Goal: Transaction & Acquisition: Purchase product/service

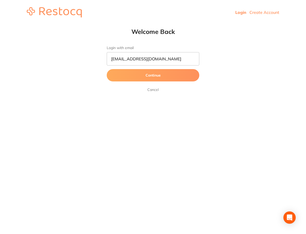
type input "[EMAIL_ADDRESS][DOMAIN_NAME]"
click at [107, 69] on button "Continue" at bounding box center [153, 75] width 93 height 12
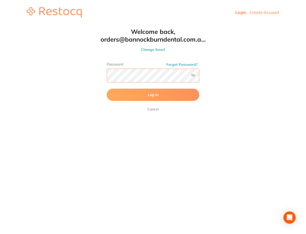
click at [107, 89] on button "Log In" at bounding box center [153, 95] width 93 height 12
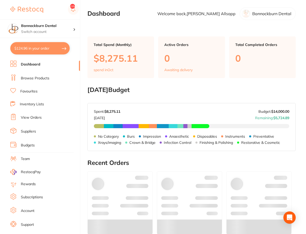
click at [37, 79] on link "Browse Products" at bounding box center [35, 78] width 29 height 5
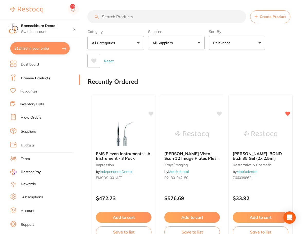
click at [151, 18] on input "search" at bounding box center [166, 16] width 159 height 13
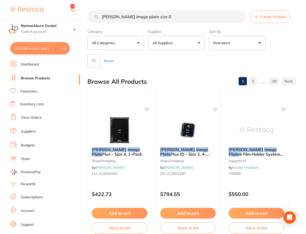
type input "[PERSON_NAME] image plate size 0"
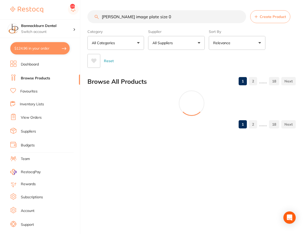
click at [189, 46] on button "All Suppliers" at bounding box center [176, 43] width 57 height 14
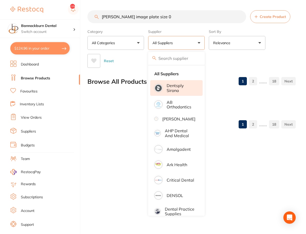
click at [189, 87] on p "Dentsply Sirona" at bounding box center [181, 88] width 29 height 10
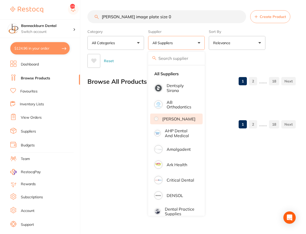
click at [182, 121] on p "[PERSON_NAME]" at bounding box center [178, 119] width 33 height 5
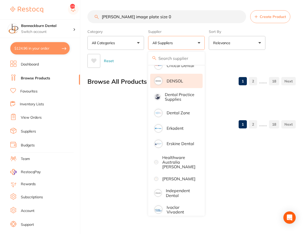
scroll to position [123, 0]
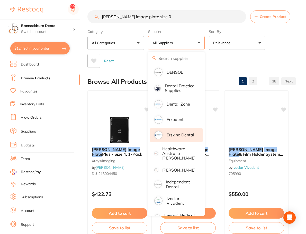
click at [177, 142] on li "Erskine Dental" at bounding box center [176, 135] width 52 height 14
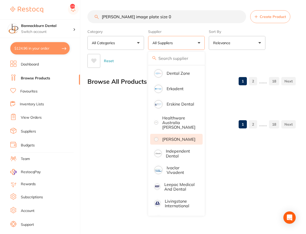
click at [177, 142] on p "[PERSON_NAME]" at bounding box center [178, 139] width 33 height 5
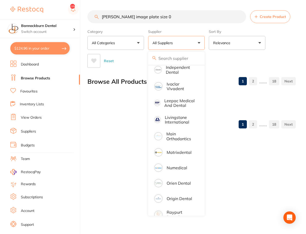
scroll to position [247, 0]
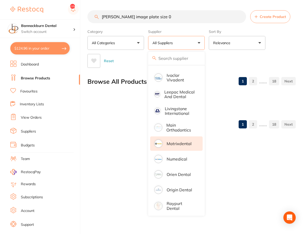
click at [177, 145] on li "Matrixdental" at bounding box center [176, 144] width 52 height 14
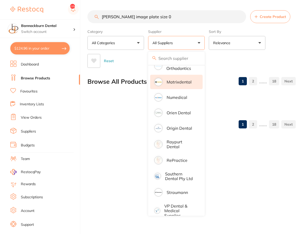
scroll to position [321, 0]
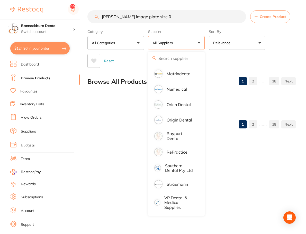
click at [225, 66] on div "Reset" at bounding box center [189, 59] width 204 height 18
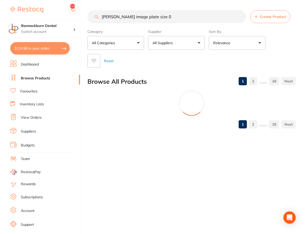
click at [233, 45] on button "Relevance" at bounding box center [237, 43] width 57 height 14
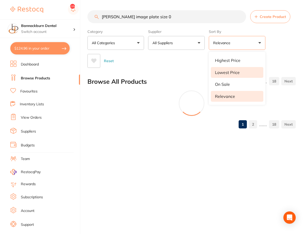
click at [238, 73] on p "Lowest Price" at bounding box center [227, 72] width 25 height 5
click at [279, 43] on div "Category All Categories All Categories 3D Printing articulating burs CAD/CAM cr…" at bounding box center [191, 47] width 208 height 41
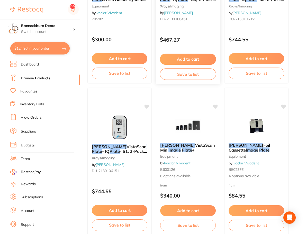
scroll to position [367, 0]
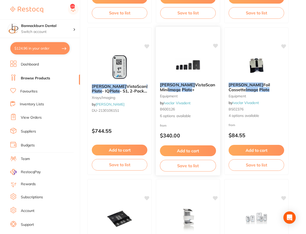
click at [197, 88] on b "[PERSON_NAME] VistaScan Mini Image Plate +" at bounding box center [188, 88] width 56 height 10
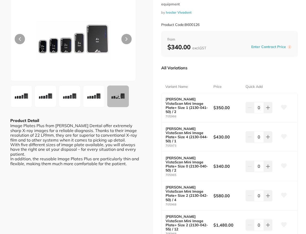
scroll to position [62, 0]
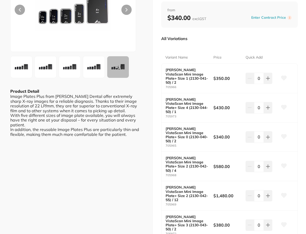
click at [196, 127] on b "[PERSON_NAME] VistaScan Mini Image Plate+ Size 0 (2130-040-50) / 2" at bounding box center [187, 135] width 43 height 16
click at [270, 131] on button at bounding box center [268, 136] width 8 height 11
type input "1"
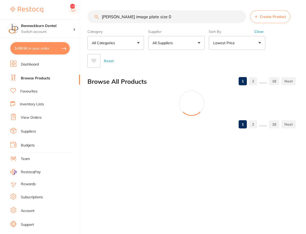
scroll to position [321, 0]
click at [243, 45] on button "Lowest Price" at bounding box center [237, 43] width 57 height 14
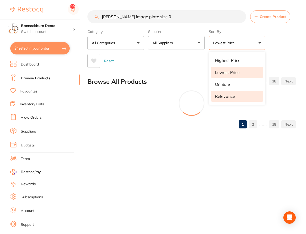
click at [225, 94] on li "Relevance" at bounding box center [237, 96] width 52 height 11
click at [269, 51] on div "Reset" at bounding box center [189, 59] width 204 height 18
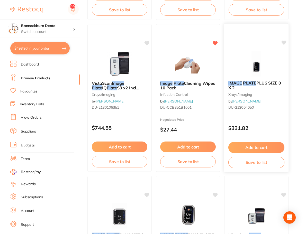
scroll to position [1285, 0]
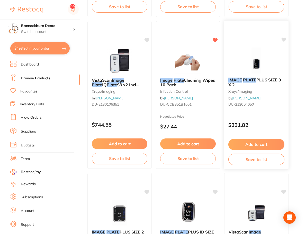
click at [269, 81] on span "PLUS SIZE 0 X 2" at bounding box center [254, 82] width 53 height 10
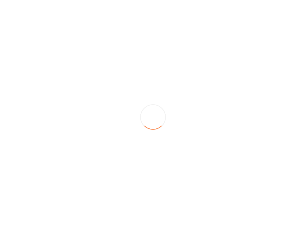
scroll to position [321, 0]
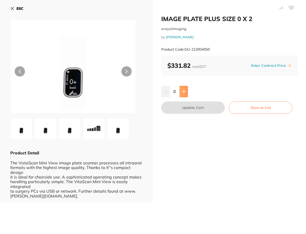
click at [186, 93] on icon at bounding box center [184, 91] width 4 height 4
type input "1"
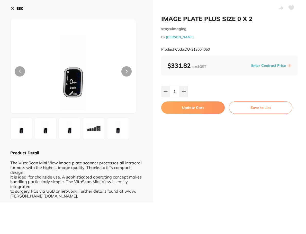
click at [193, 106] on button "Update Cart" at bounding box center [193, 108] width 64 height 12
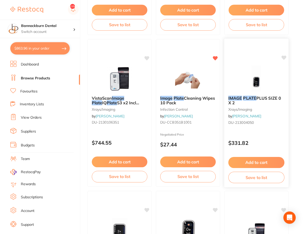
scroll to position [1259, 0]
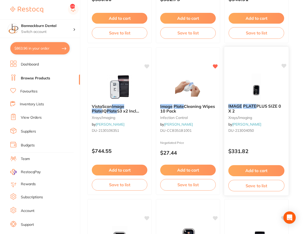
click at [269, 110] on b "IMAGE PLATE PLUS SIZE 0 X 2" at bounding box center [256, 109] width 56 height 10
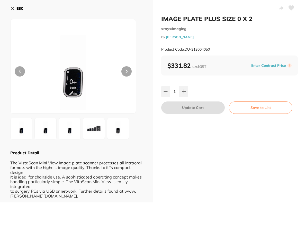
scroll to position [321, 0]
drag, startPoint x: 221, startPoint y: 51, endPoint x: 186, endPoint y: 49, distance: 34.8
click at [186, 49] on div "Product Code: DU-213004050" at bounding box center [229, 49] width 137 height 13
copy small "DU-213004050"
click at [20, 8] on b "ESC" at bounding box center [19, 8] width 7 height 5
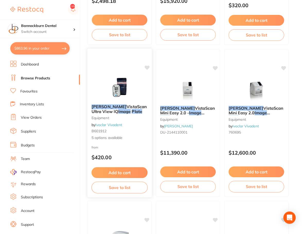
scroll to position [629, 0]
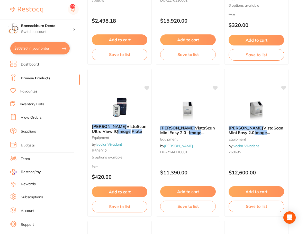
click at [49, 50] on button "$863.96 in your order" at bounding box center [39, 48] width 59 height 12
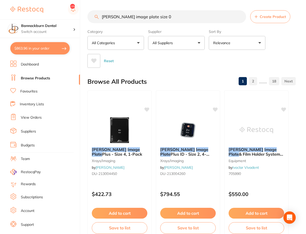
checkbox input "true"
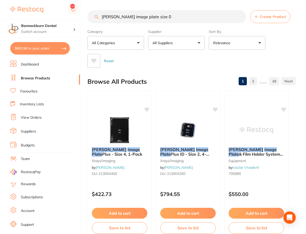
checkbox input "true"
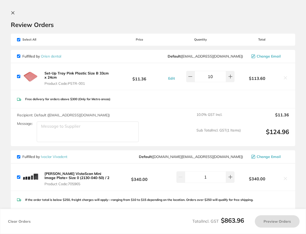
scroll to position [321, 0]
click at [286, 78] on icon at bounding box center [285, 78] width 3 height 3
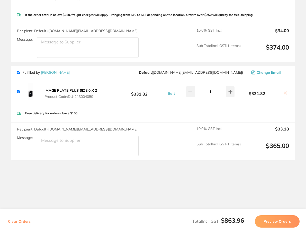
scroll to position [154, 0]
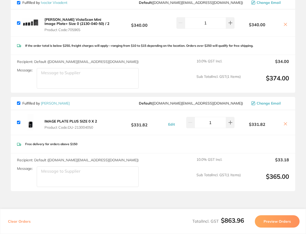
click at [285, 23] on icon at bounding box center [285, 24] width 4 height 4
click at [284, 125] on icon at bounding box center [285, 124] width 4 height 4
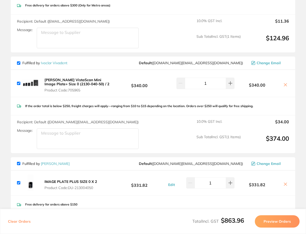
scroll to position [0, 0]
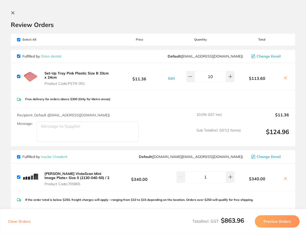
click at [287, 79] on icon at bounding box center [285, 78] width 4 height 4
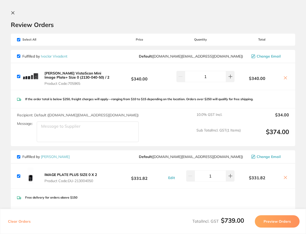
click at [287, 75] on div "$340.00" at bounding box center [261, 76] width 55 height 9
click at [286, 77] on icon at bounding box center [285, 78] width 4 height 4
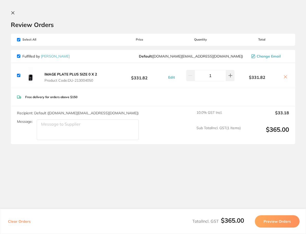
click at [287, 76] on icon at bounding box center [285, 77] width 4 height 4
checkbox input "false"
